Goal: Communication & Community: Answer question/provide support

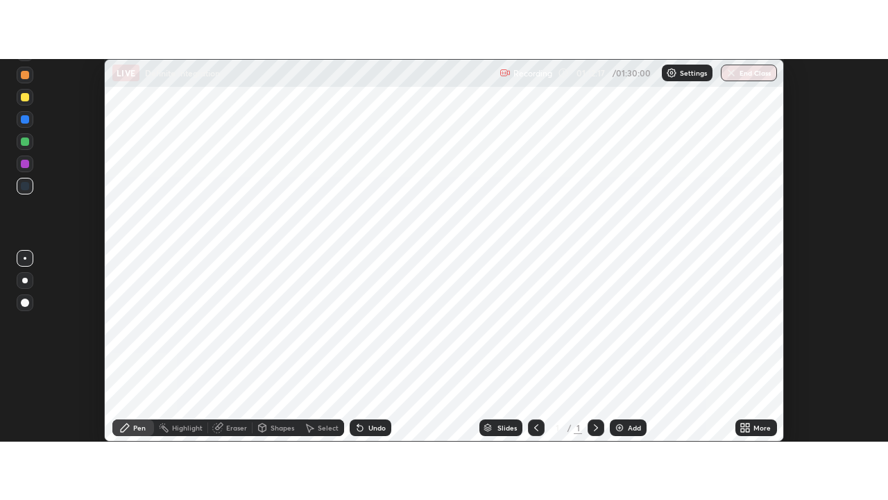
scroll to position [382, 888]
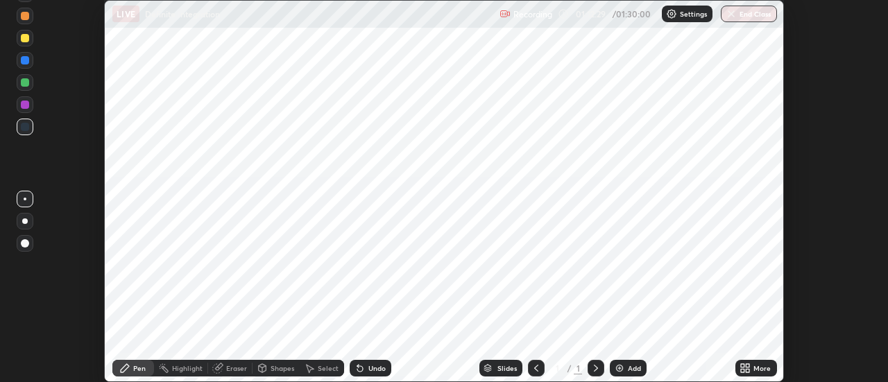
click at [741, 365] on icon at bounding box center [742, 365] width 3 height 3
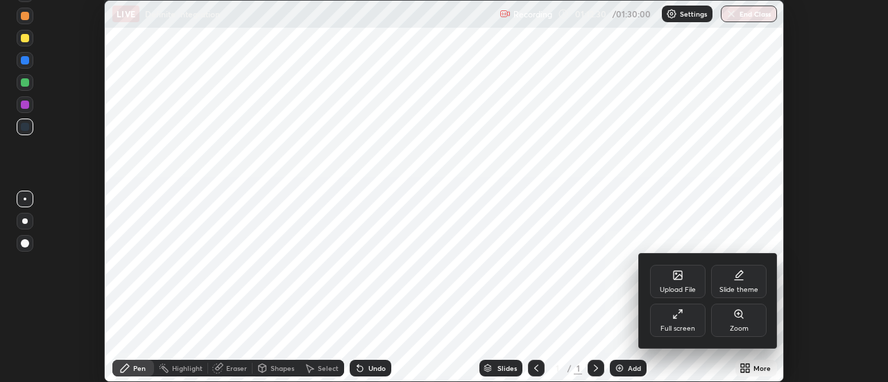
click at [688, 322] on div "Full screen" at bounding box center [678, 320] width 56 height 33
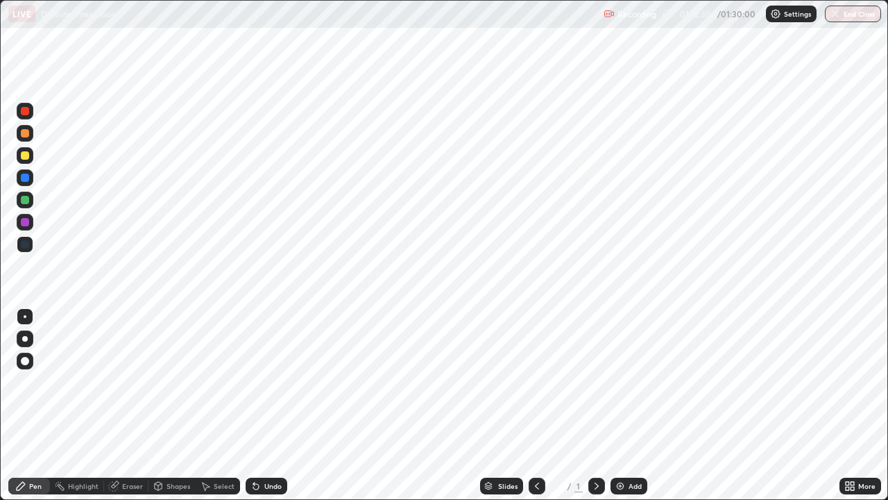
scroll to position [500, 888]
click at [848, 382] on icon at bounding box center [847, 483] width 3 height 3
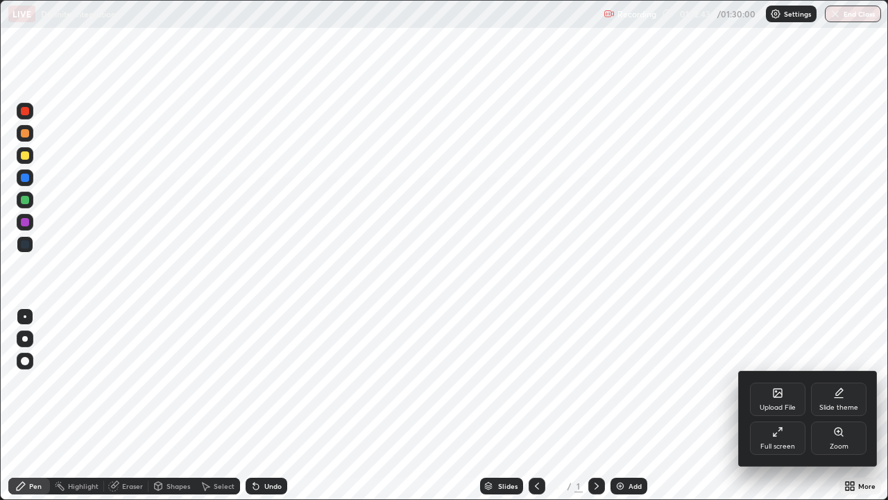
click at [840, 382] on div "Slide theme" at bounding box center [839, 398] width 56 height 33
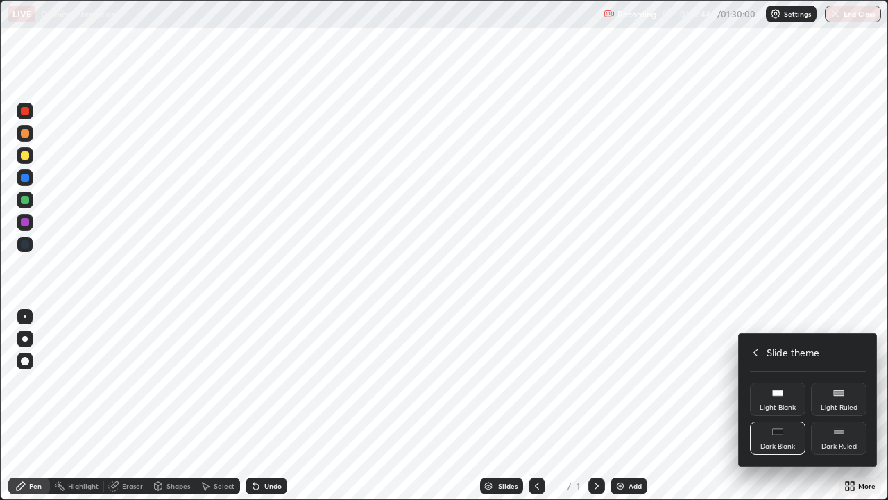
click at [784, 382] on div "Dark Blank" at bounding box center [778, 437] width 56 height 33
click at [783, 382] on icon at bounding box center [777, 431] width 11 height 11
click at [786, 382] on div "Dark Blank" at bounding box center [778, 437] width 56 height 33
click at [788, 382] on div "Light Blank" at bounding box center [778, 407] width 36 height 7
click at [824, 382] on div "Light Ruled" at bounding box center [839, 407] width 37 height 7
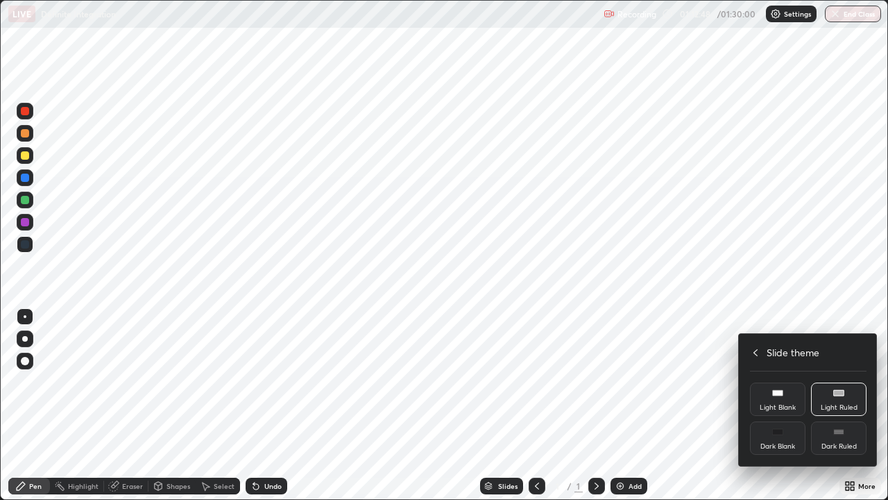
click at [789, 382] on div "Dark Blank" at bounding box center [778, 437] width 56 height 33
click at [792, 382] on div "Dark Blank" at bounding box center [778, 446] width 35 height 7
click at [795, 382] on div "Dark Blank" at bounding box center [778, 446] width 35 height 7
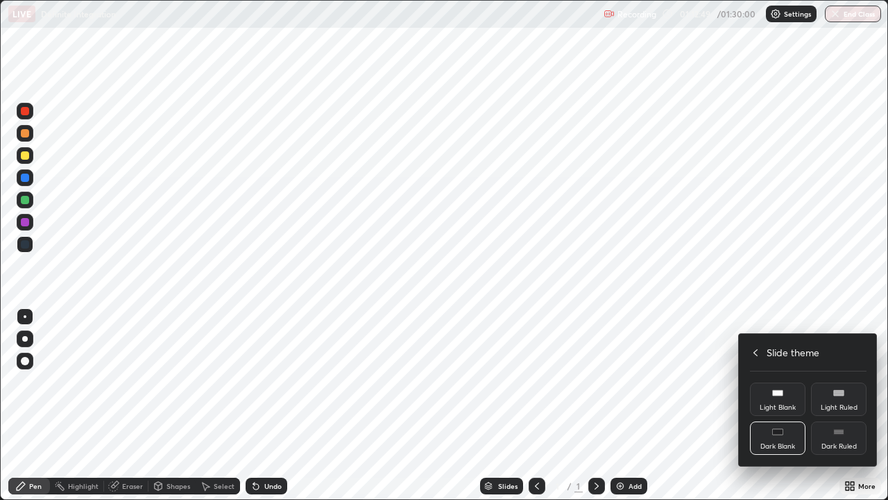
click at [793, 382] on div "Dark Blank" at bounding box center [778, 446] width 35 height 7
click at [788, 382] on div "Dark Blank" at bounding box center [778, 446] width 35 height 7
click at [784, 382] on div "Dark Blank" at bounding box center [778, 446] width 35 height 7
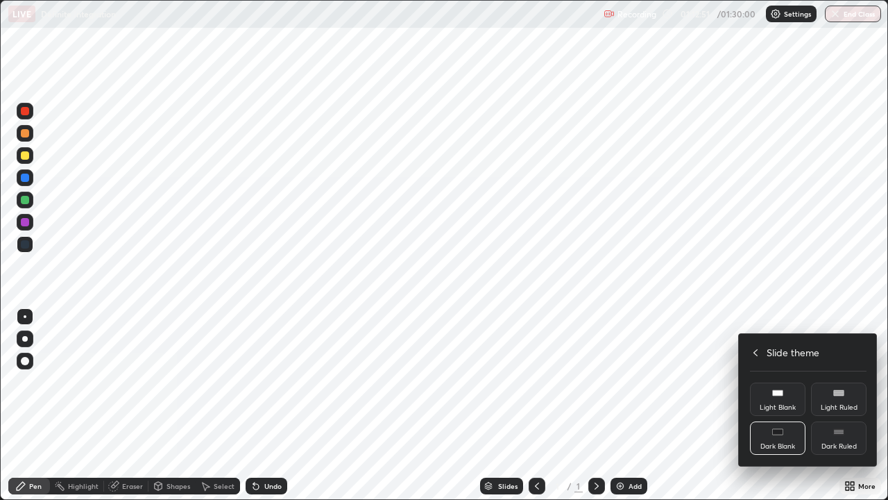
click at [786, 382] on div "Dark Blank" at bounding box center [778, 446] width 35 height 7
click at [838, 382] on rect at bounding box center [838, 432] width 10 height 6
click at [788, 382] on div "Dark Blank" at bounding box center [778, 437] width 56 height 33
click at [780, 382] on div "Light Blank" at bounding box center [778, 398] width 56 height 33
click at [827, 382] on div "Light Ruled" at bounding box center [839, 398] width 56 height 33
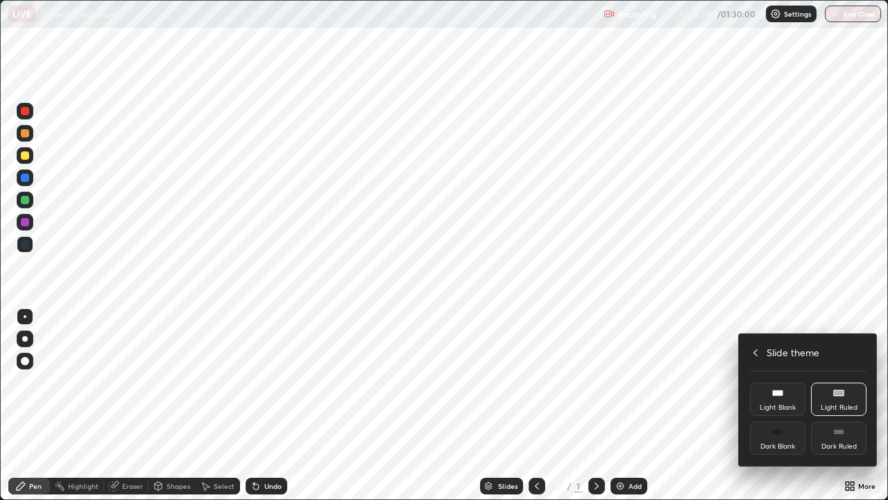
click at [756, 352] on icon at bounding box center [755, 352] width 11 height 11
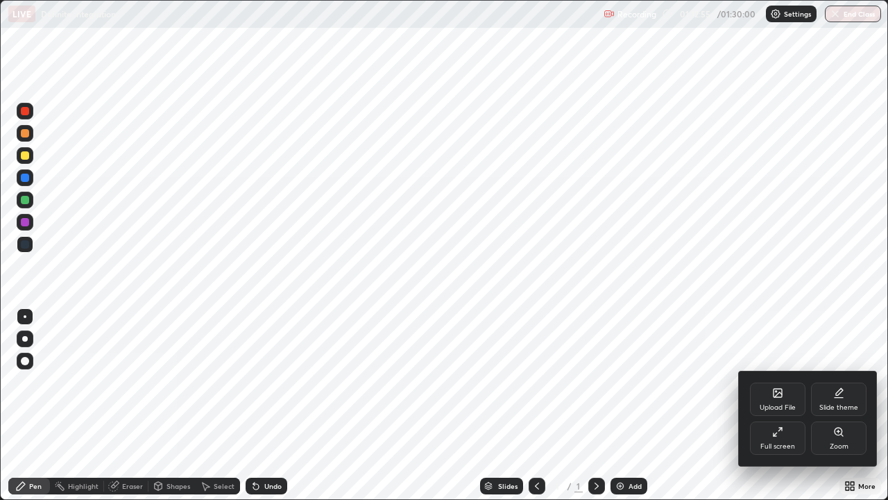
click at [791, 300] on div at bounding box center [444, 250] width 888 height 500
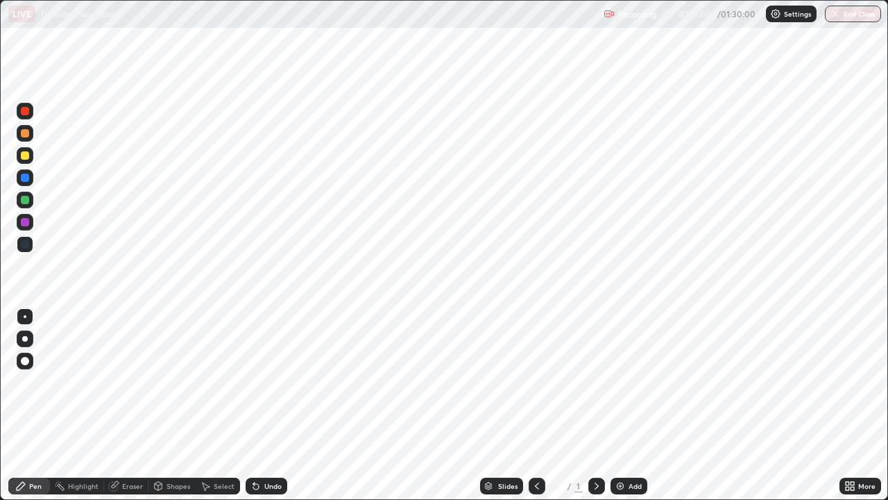
click at [849, 382] on icon at bounding box center [847, 483] width 3 height 3
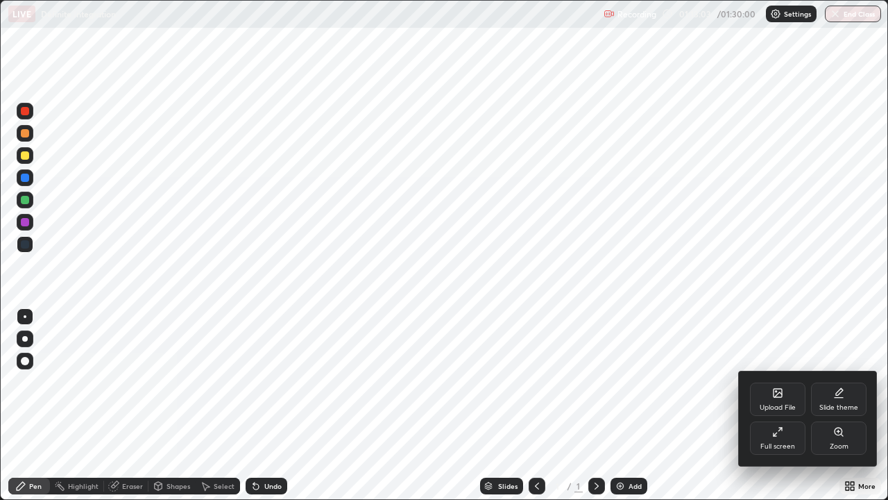
click at [844, 382] on icon at bounding box center [838, 392] width 11 height 11
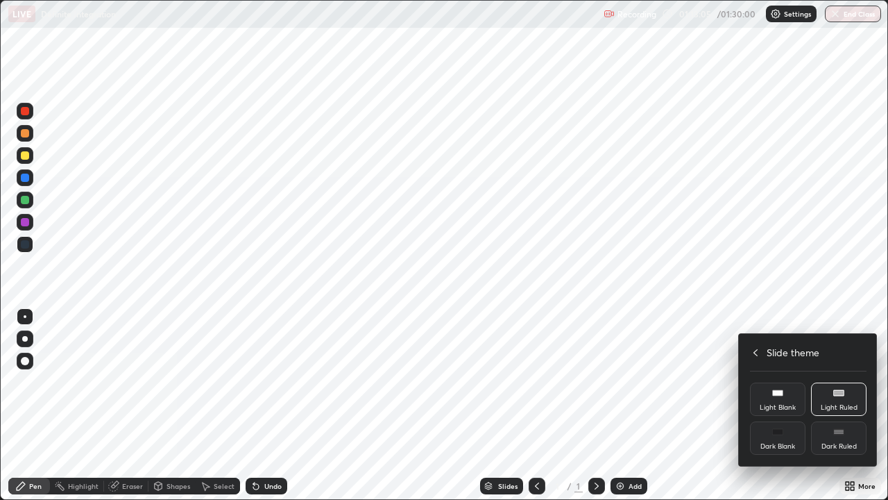
click at [788, 382] on div "Dark Blank" at bounding box center [778, 437] width 56 height 33
click at [795, 15] on div at bounding box center [444, 250] width 888 height 500
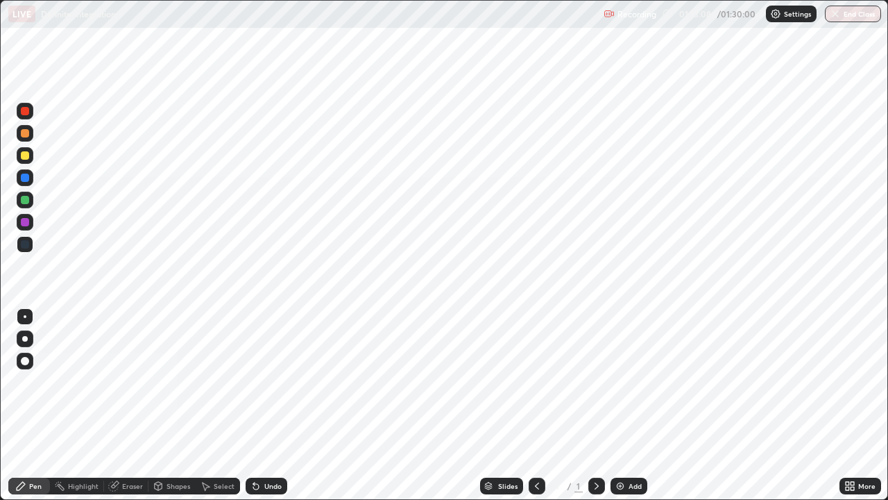
click at [786, 11] on p "Settings" at bounding box center [797, 13] width 27 height 7
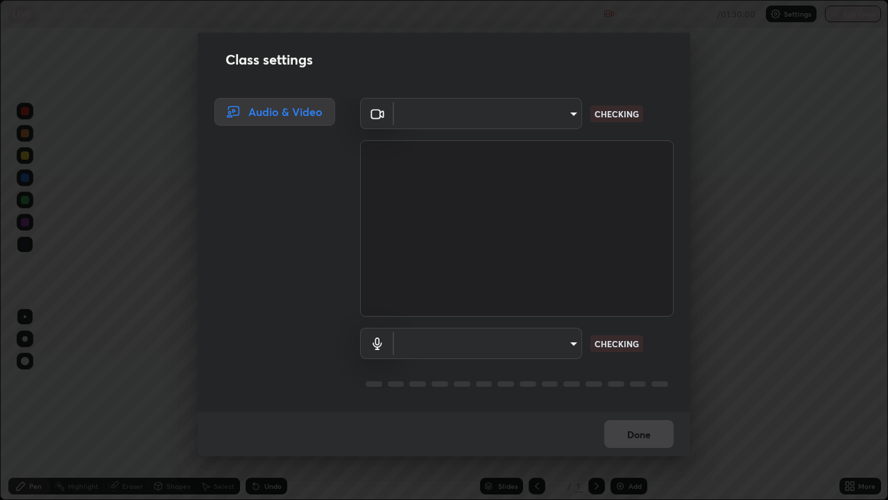
type input "5deee8ef8ae808f0d2df07e79f4f5d1f56afe267286758b66b7fdaeeba518884"
type input "default"
click at [555, 348] on body "Erase all LIVE Definite Integration Recording 01:13:12 / 01:30:00 Settings End …" at bounding box center [444, 250] width 888 height 500
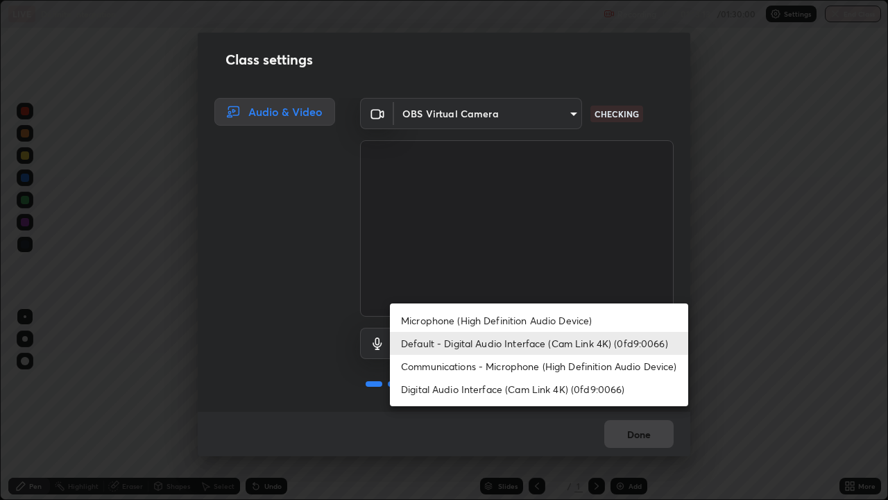
click at [556, 339] on li "Default - Digital Audio Interface (Cam Link 4K) (0fd9:0066)" at bounding box center [539, 343] width 298 height 23
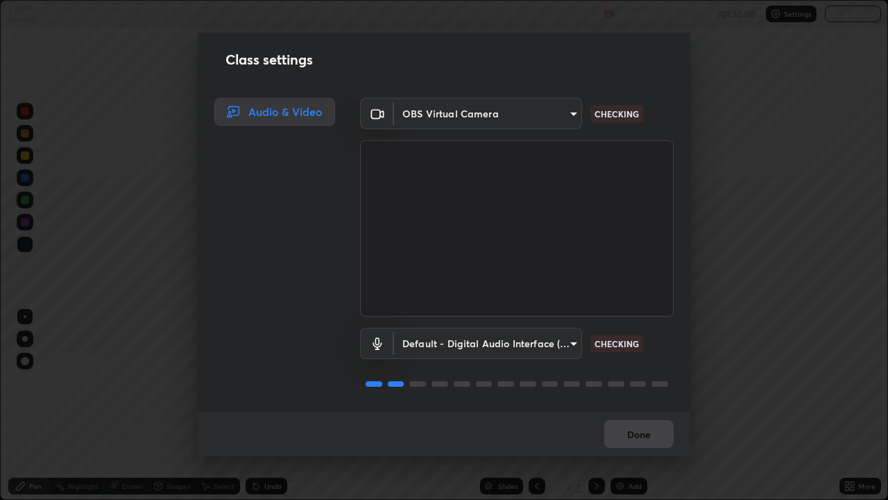
scroll to position [1, 0]
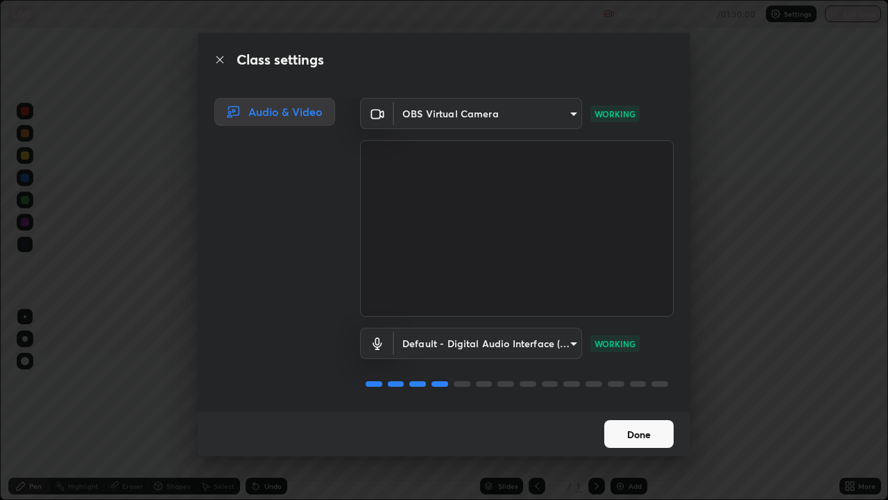
click at [642, 382] on button "Done" at bounding box center [638, 434] width 69 height 28
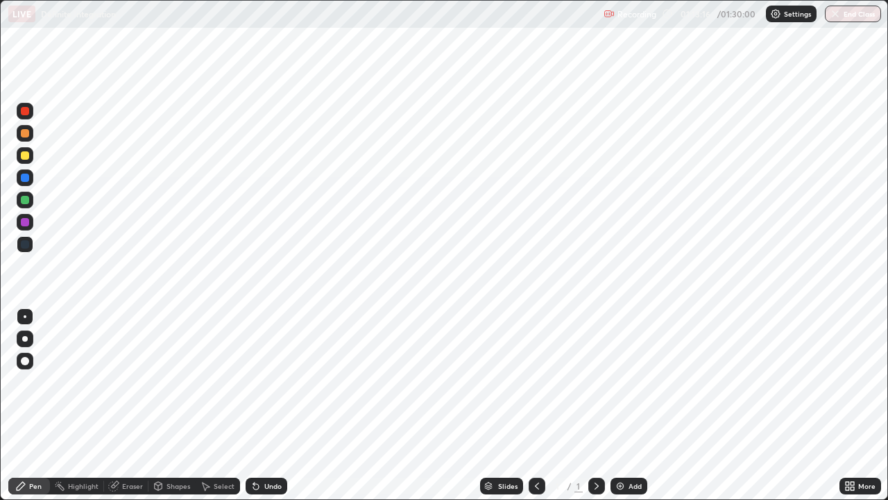
click at [645, 382] on button "Done" at bounding box center [638, 434] width 69 height 28
click at [776, 10] on img at bounding box center [775, 13] width 11 height 11
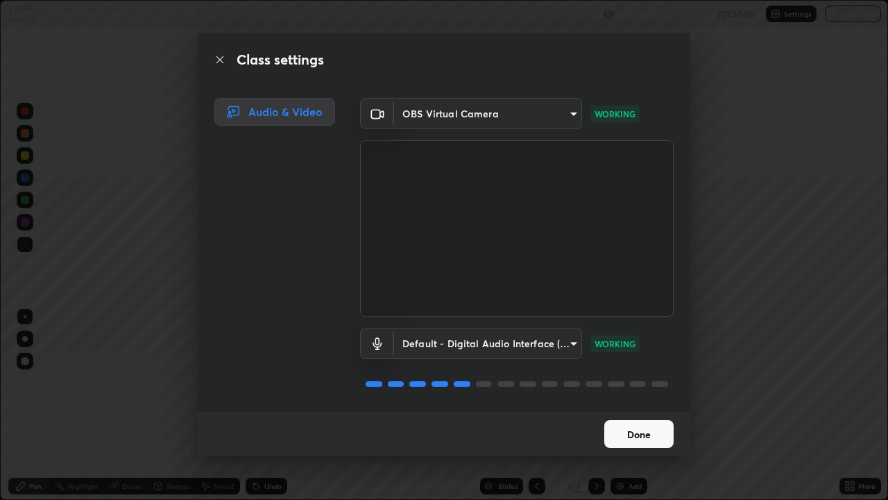
click at [646, 382] on button "Done" at bounding box center [638, 434] width 69 height 28
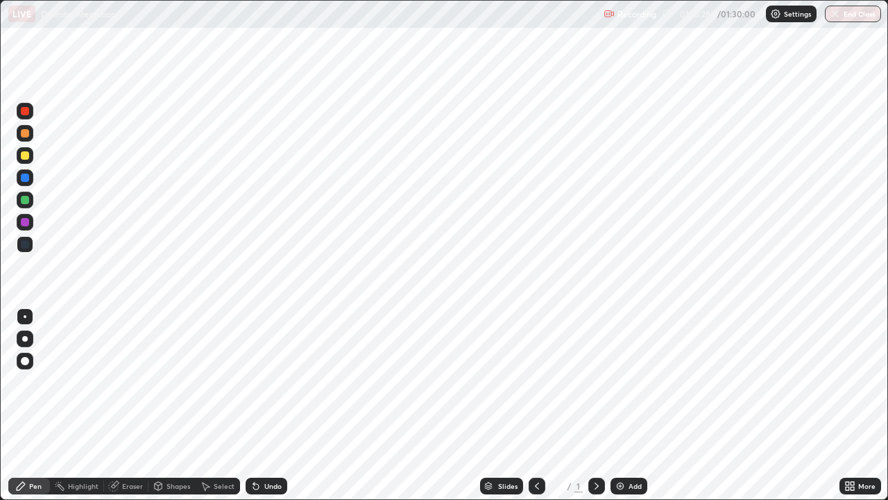
click at [627, 382] on div "Add" at bounding box center [629, 485] width 37 height 17
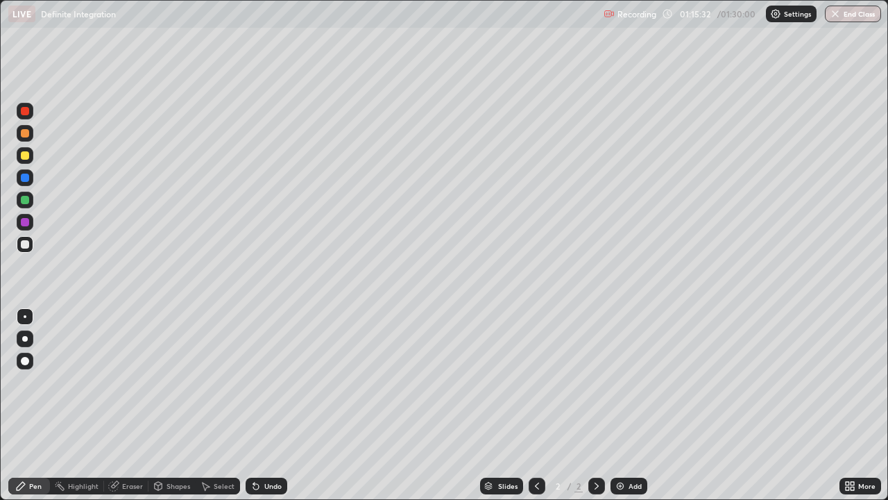
click at [27, 135] on div at bounding box center [25, 133] width 8 height 8
click at [25, 112] on div at bounding box center [25, 111] width 8 height 8
click at [26, 178] on div at bounding box center [25, 177] width 8 height 8
click at [24, 226] on div at bounding box center [25, 222] width 8 height 8
click at [22, 244] on div at bounding box center [25, 244] width 8 height 8
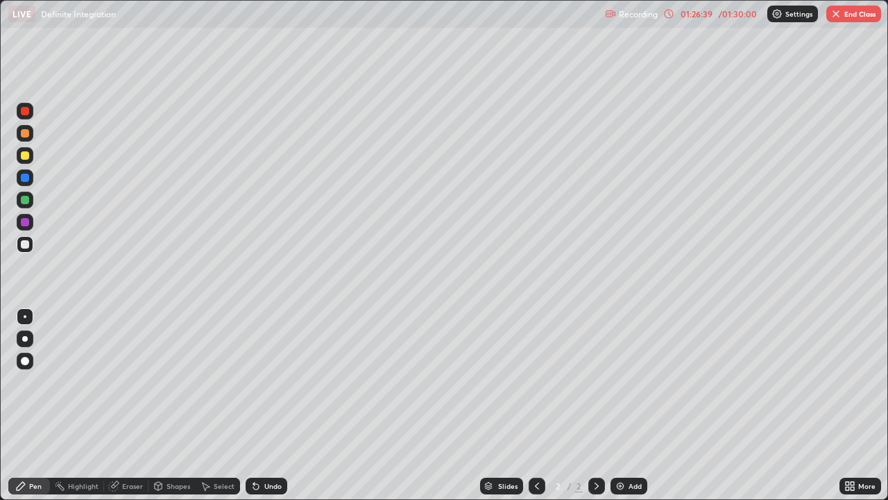
click at [629, 382] on div "Add" at bounding box center [635, 485] width 13 height 7
click at [26, 111] on div at bounding box center [25, 111] width 8 height 8
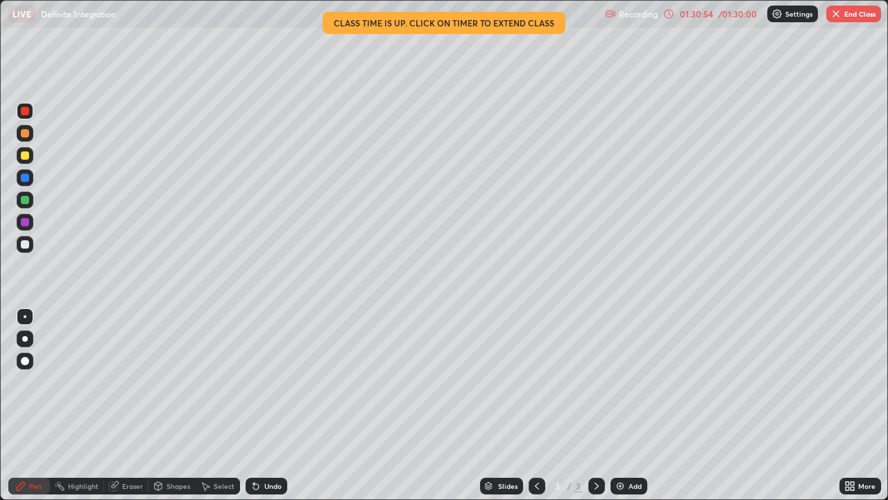
click at [622, 382] on img at bounding box center [620, 485] width 11 height 11
click at [28, 138] on div at bounding box center [25, 133] width 17 height 17
click at [253, 382] on icon at bounding box center [253, 482] width 1 height 1
click at [255, 382] on icon at bounding box center [256, 487] width 6 height 6
click at [253, 382] on icon at bounding box center [253, 482] width 1 height 1
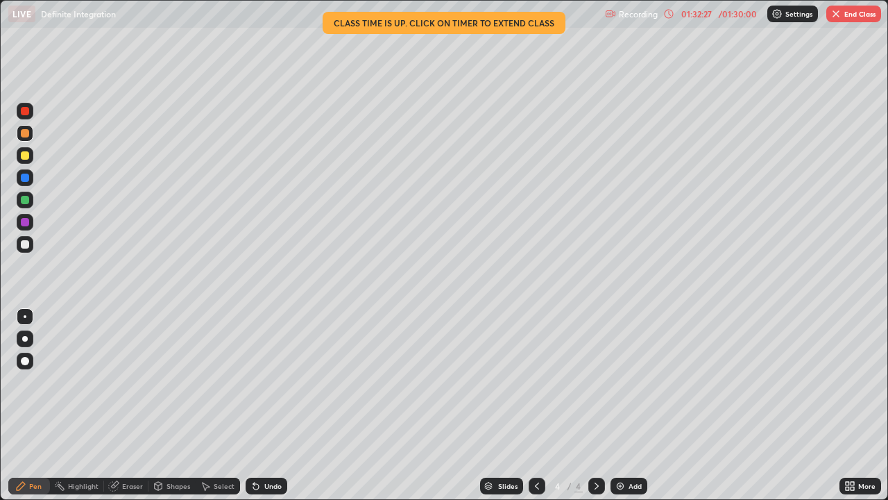
click at [25, 178] on div at bounding box center [25, 177] width 8 height 8
click at [25, 197] on div at bounding box center [25, 200] width 8 height 8
click at [25, 223] on div at bounding box center [25, 222] width 8 height 8
click at [22, 243] on div at bounding box center [25, 244] width 8 height 8
click at [24, 180] on div at bounding box center [25, 177] width 8 height 8
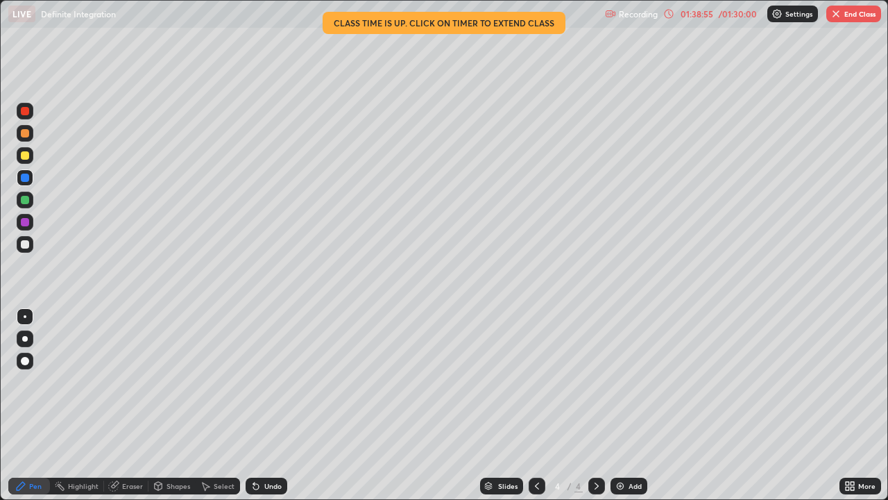
click at [615, 382] on img at bounding box center [620, 485] width 11 height 11
click at [25, 116] on div at bounding box center [25, 111] width 17 height 17
click at [30, 207] on div at bounding box center [25, 200] width 17 height 17
click at [25, 156] on div at bounding box center [25, 155] width 8 height 8
click at [625, 382] on div "Add" at bounding box center [629, 485] width 37 height 17
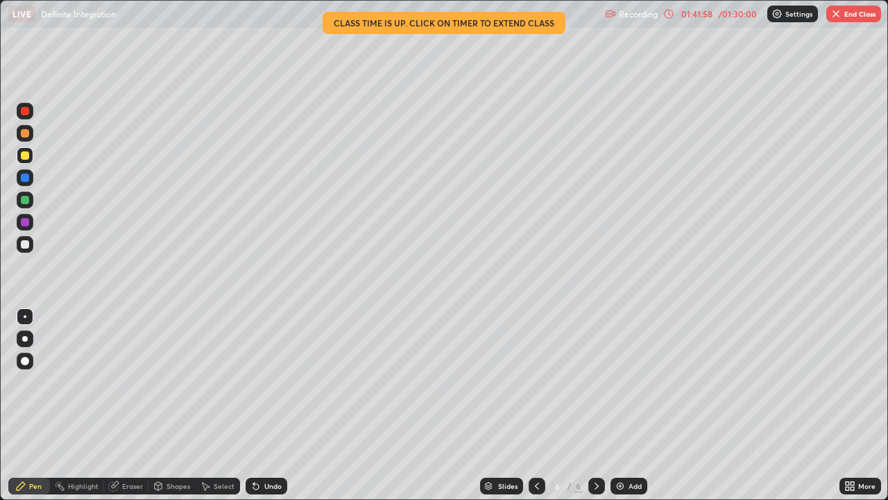
click at [25, 112] on div at bounding box center [25, 111] width 8 height 8
click at [22, 183] on div at bounding box center [25, 177] width 17 height 17
click at [26, 160] on div at bounding box center [25, 155] width 17 height 17
click at [26, 222] on div at bounding box center [25, 222] width 8 height 8
click at [625, 382] on div "Add" at bounding box center [629, 485] width 37 height 17
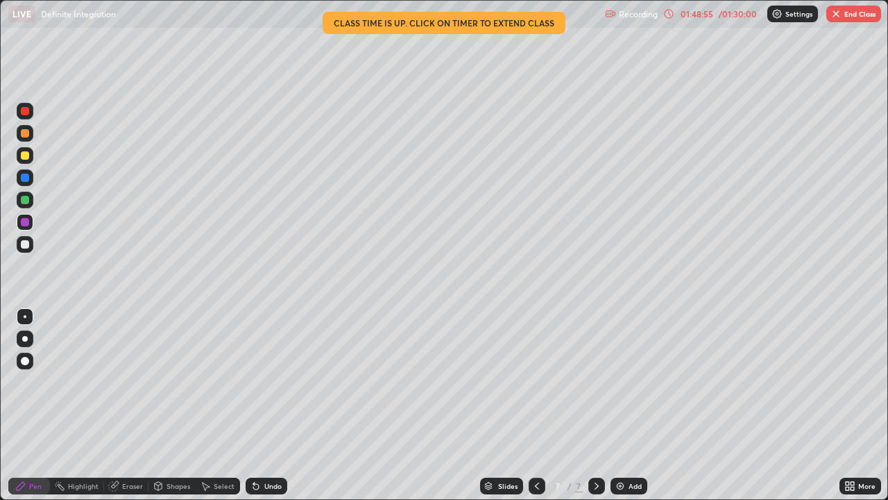
click at [30, 162] on div at bounding box center [25, 155] width 17 height 17
click at [23, 183] on div at bounding box center [25, 177] width 17 height 17
click at [622, 382] on img at bounding box center [620, 485] width 11 height 11
click at [26, 155] on div at bounding box center [25, 155] width 8 height 8
click at [24, 183] on div at bounding box center [25, 177] width 17 height 17
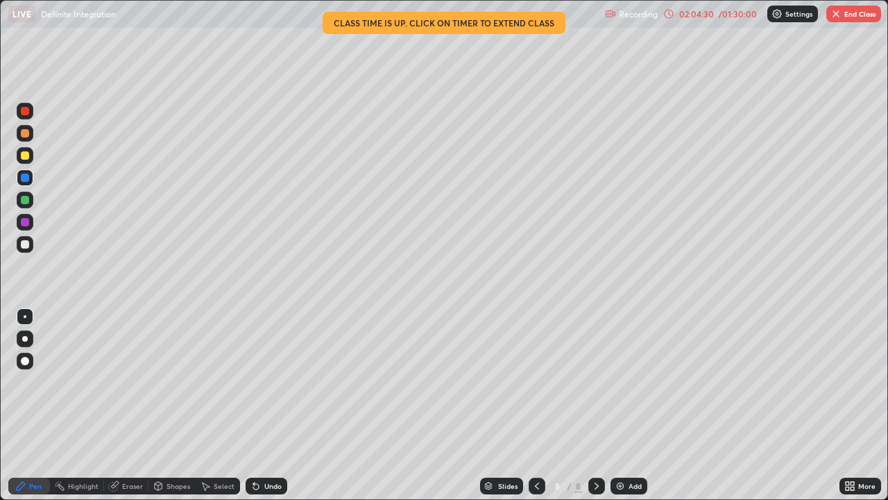
click at [26, 223] on div at bounding box center [25, 222] width 8 height 8
click at [635, 382] on div "Add" at bounding box center [629, 485] width 37 height 17
click at [24, 160] on div at bounding box center [25, 155] width 17 height 17
click at [31, 247] on div at bounding box center [25, 244] width 17 height 17
click at [624, 382] on img at bounding box center [620, 485] width 11 height 11
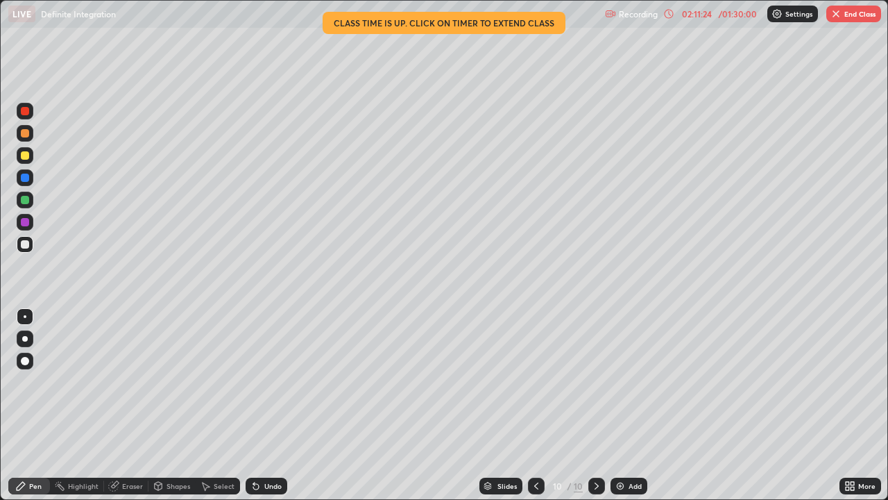
click at [25, 113] on div at bounding box center [25, 111] width 8 height 8
click at [33, 178] on div at bounding box center [25, 177] width 17 height 17
click at [623, 382] on img at bounding box center [620, 485] width 11 height 11
click at [28, 117] on div at bounding box center [25, 111] width 17 height 17
click at [132, 382] on div "Eraser" at bounding box center [132, 485] width 21 height 7
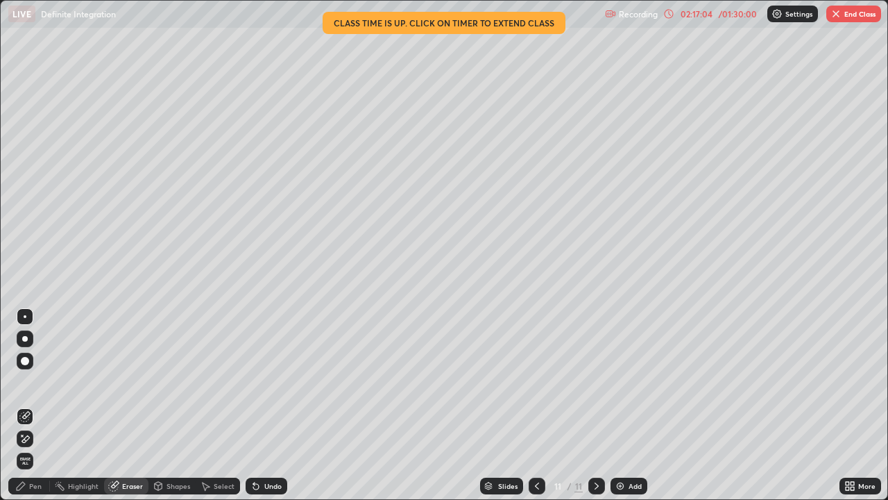
click at [24, 382] on icon at bounding box center [24, 439] width 11 height 12
click at [35, 382] on div "Pen" at bounding box center [29, 485] width 42 height 17
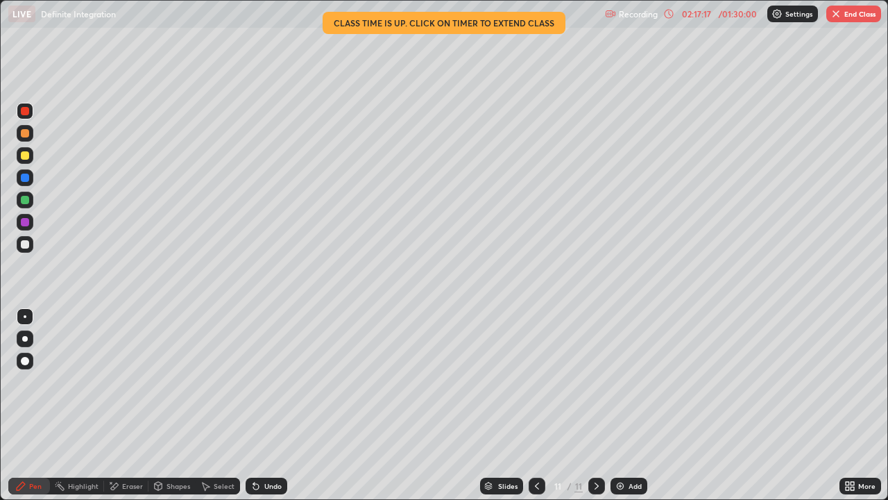
click at [26, 201] on div at bounding box center [25, 200] width 8 height 8
click at [253, 382] on icon at bounding box center [253, 482] width 1 height 1
click at [24, 224] on div at bounding box center [25, 222] width 8 height 8
click at [133, 382] on div "Eraser" at bounding box center [132, 485] width 21 height 7
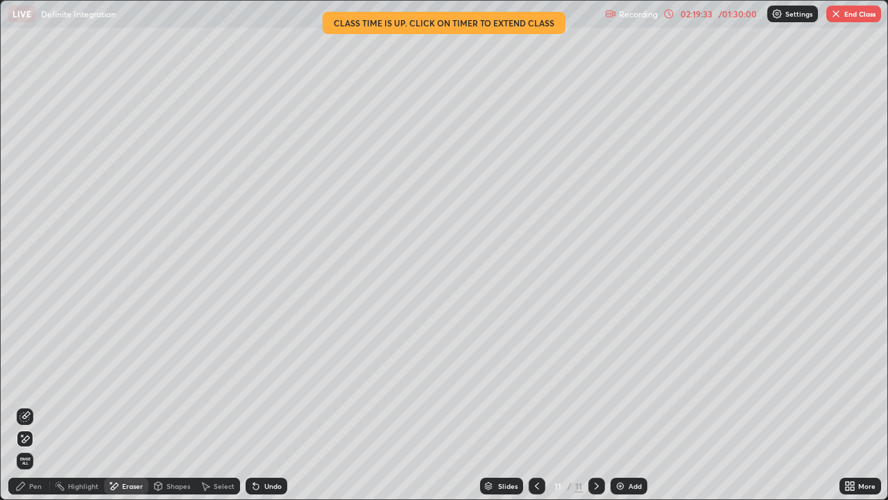
click at [39, 382] on div "Pen" at bounding box center [29, 485] width 42 height 17
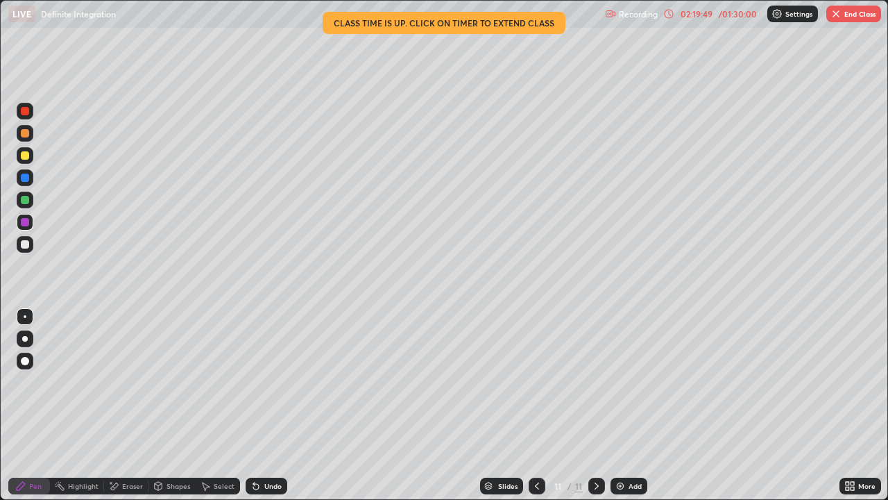
click at [26, 136] on div at bounding box center [25, 133] width 8 height 8
click at [627, 382] on div "Add" at bounding box center [629, 485] width 37 height 17
click at [24, 162] on div at bounding box center [25, 155] width 17 height 17
click at [33, 198] on div at bounding box center [25, 200] width 17 height 17
click at [26, 223] on div at bounding box center [25, 222] width 8 height 8
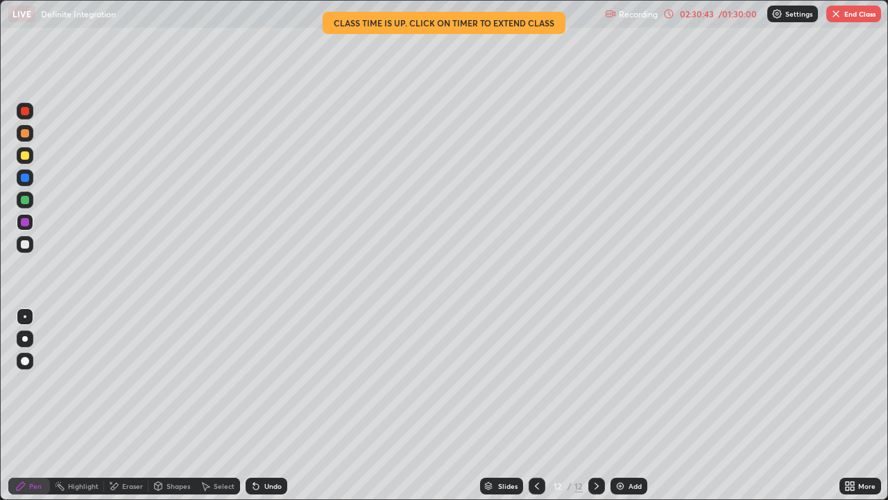
click at [31, 246] on div at bounding box center [25, 244] width 17 height 17
click at [635, 382] on div "Add" at bounding box center [635, 485] width 13 height 7
click at [27, 112] on div at bounding box center [25, 111] width 8 height 8
click at [28, 159] on div at bounding box center [25, 155] width 17 height 17
click at [253, 382] on icon at bounding box center [256, 487] width 6 height 6
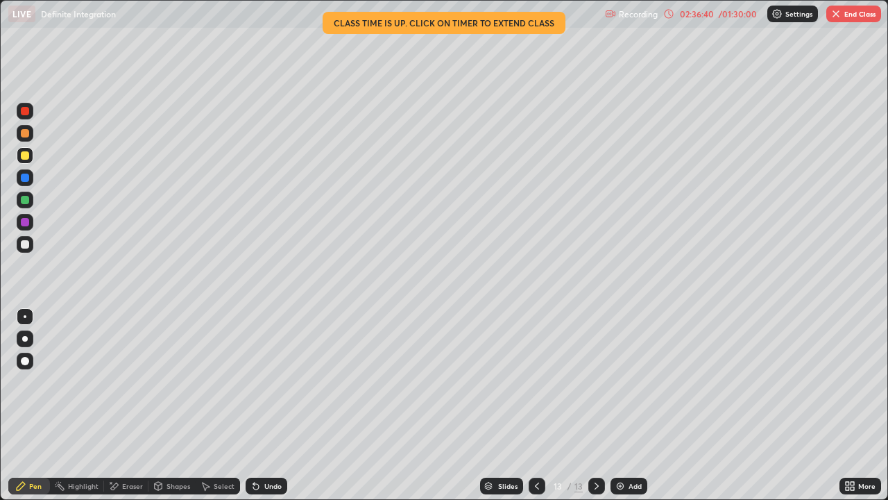
click at [24, 224] on div at bounding box center [25, 222] width 8 height 8
click at [625, 382] on div "Add" at bounding box center [629, 485] width 37 height 17
click at [24, 117] on div at bounding box center [25, 111] width 17 height 17
click at [28, 153] on div at bounding box center [25, 155] width 8 height 8
click at [623, 382] on img at bounding box center [620, 485] width 11 height 11
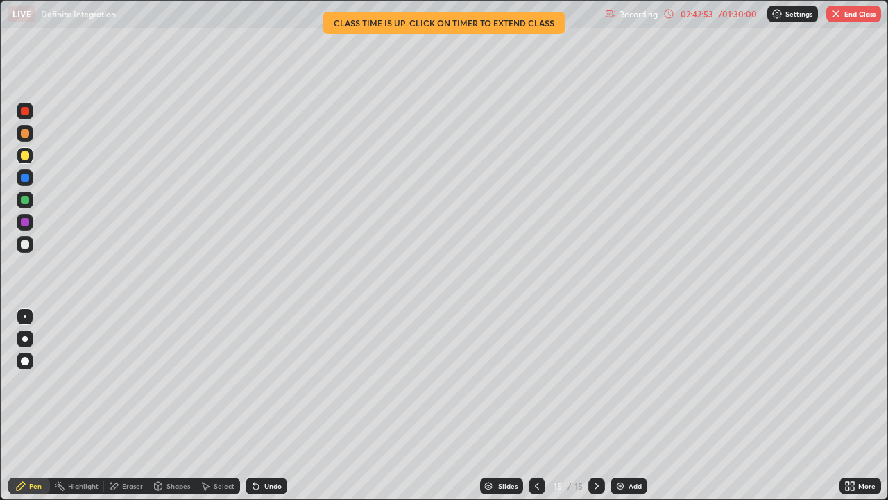
click at [26, 111] on div at bounding box center [25, 111] width 8 height 8
click at [845, 8] on button "End Class" at bounding box center [854, 14] width 55 height 17
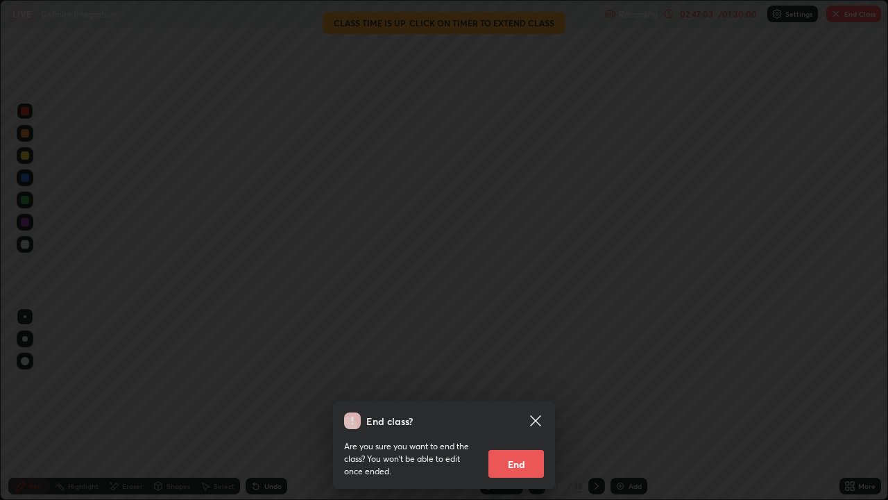
click at [525, 382] on button "End" at bounding box center [517, 464] width 56 height 28
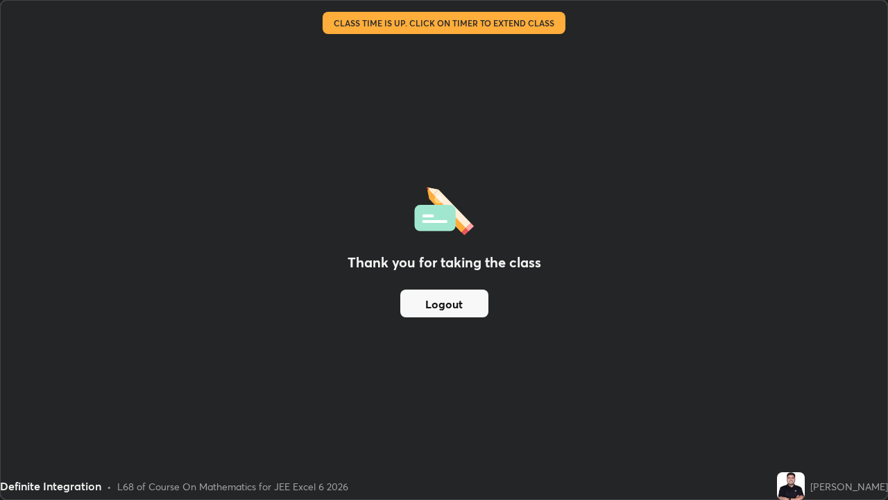
click at [453, 308] on button "Logout" at bounding box center [444, 303] width 88 height 28
click at [448, 312] on button "Logout" at bounding box center [444, 303] width 88 height 28
